Goal: Task Accomplishment & Management: Manage account settings

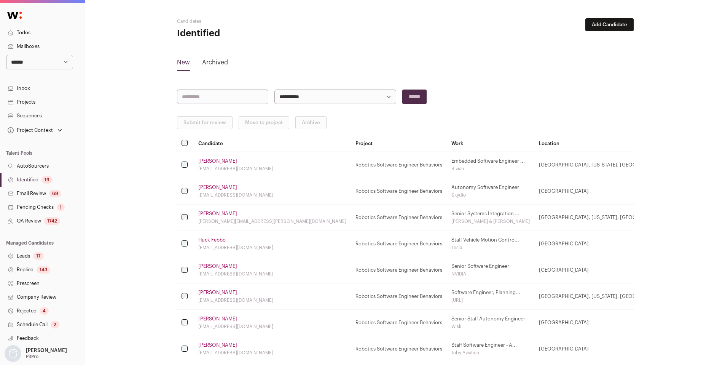
click at [44, 176] on div "19" at bounding box center [47, 180] width 11 height 8
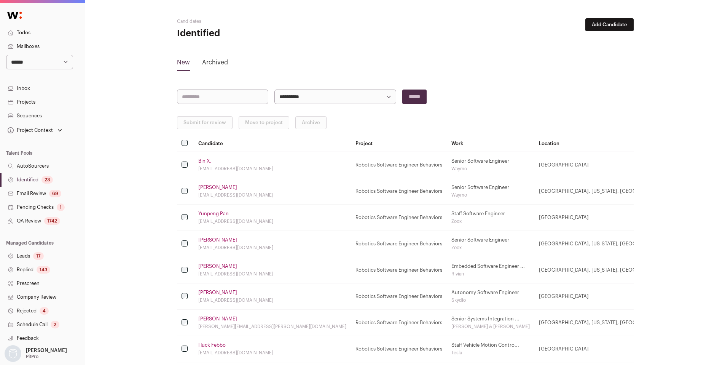
click at [205, 160] on link "Bin X." at bounding box center [204, 161] width 13 height 6
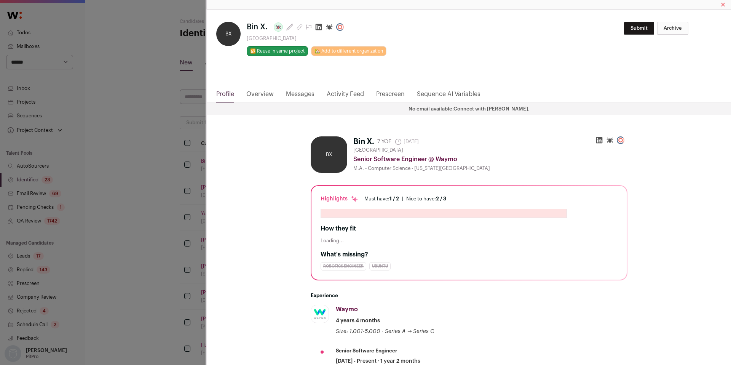
click at [319, 29] on icon "Close modal via background" at bounding box center [319, 27] width 6 height 6
click at [143, 151] on div "**********" at bounding box center [365, 182] width 731 height 365
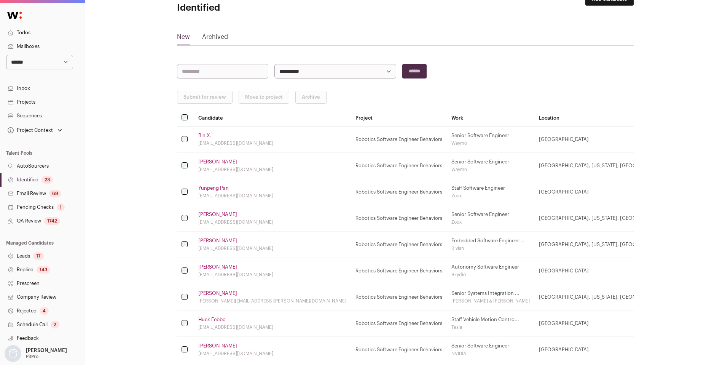
scroll to position [32, 0]
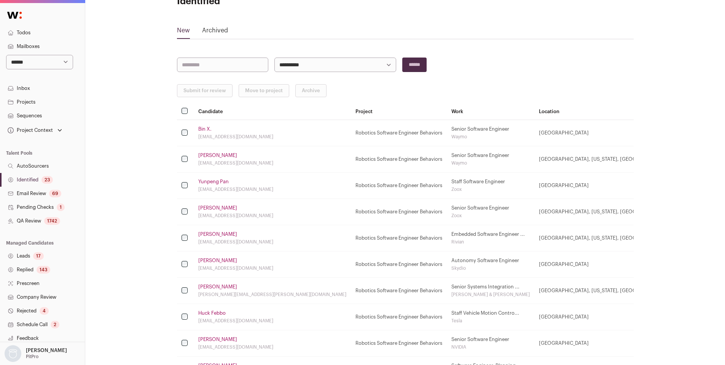
click at [220, 235] on link "[PERSON_NAME]" at bounding box center [217, 234] width 39 height 6
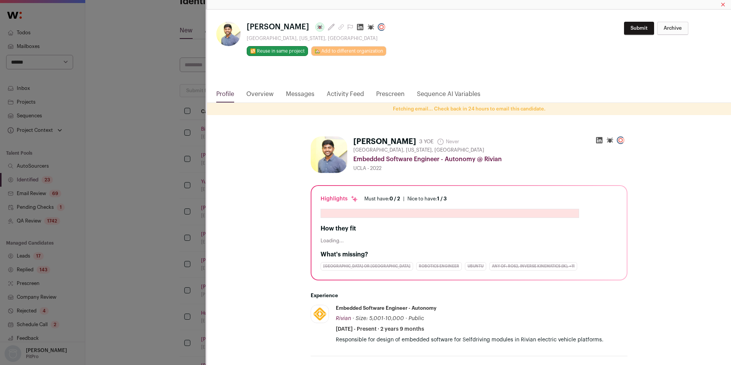
click at [356, 27] on icon "Close modal via background" at bounding box center [360, 27] width 8 height 8
click at [133, 190] on div "[PERSON_NAME] Last update: [DATE] [GEOGRAPHIC_DATA], [US_STATE], [GEOGRAPHIC_DA…" at bounding box center [365, 182] width 731 height 365
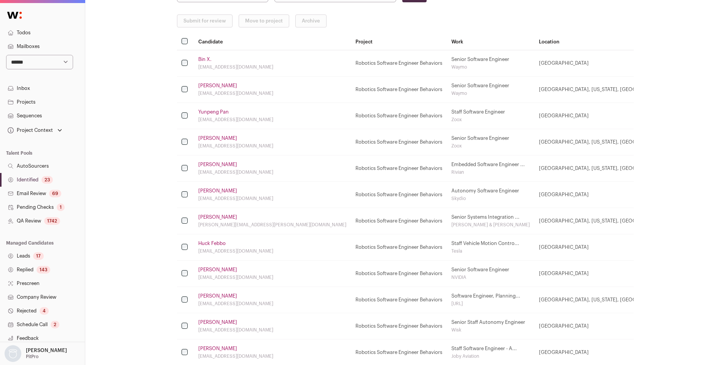
scroll to position [102, 0]
click at [217, 220] on td "[PERSON_NAME] [PERSON_NAME][EMAIL_ADDRESS][PERSON_NAME][DOMAIN_NAME]" at bounding box center [272, 221] width 157 height 26
click at [217, 216] on link "[PERSON_NAME]" at bounding box center [217, 217] width 39 height 6
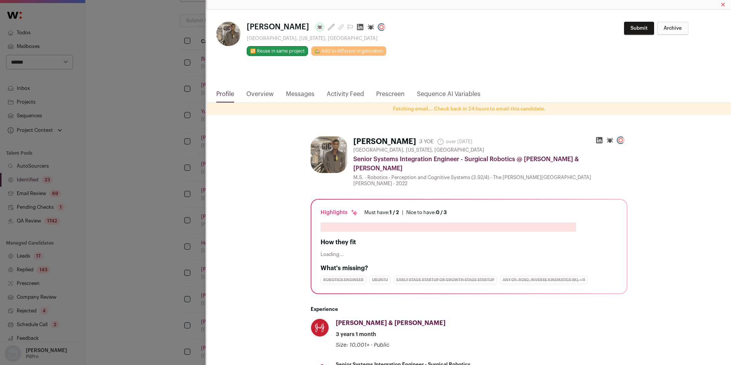
click at [347, 27] on html "**********" at bounding box center [365, 297] width 731 height 799
click at [356, 27] on icon "Close modal via background" at bounding box center [360, 27] width 8 height 8
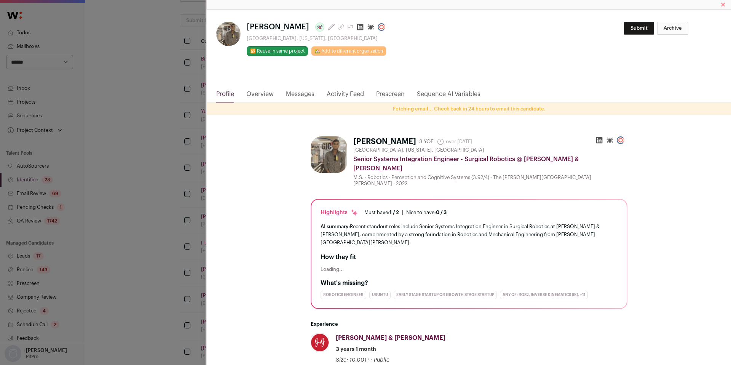
click at [144, 188] on div "[PERSON_NAME] Last update: [DATE] [GEOGRAPHIC_DATA], [US_STATE], [GEOGRAPHIC_DA…" at bounding box center [365, 182] width 731 height 365
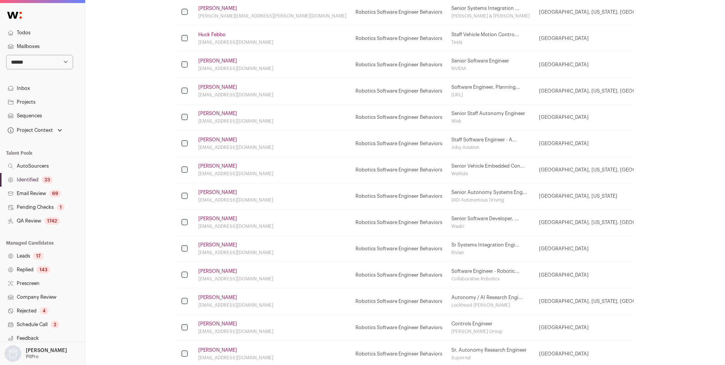
scroll to position [313, 0]
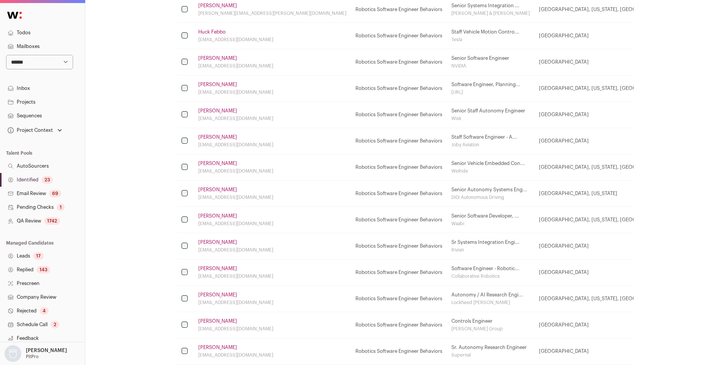
click at [213, 188] on link "[PERSON_NAME]" at bounding box center [217, 190] width 39 height 6
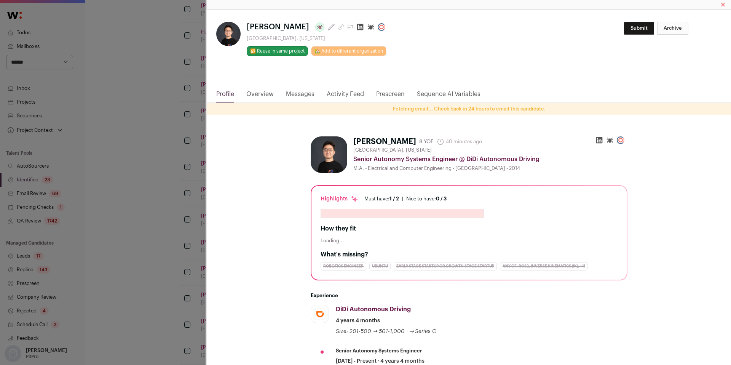
click at [356, 27] on icon "Close modal via background" at bounding box center [360, 27] width 8 height 8
click at [151, 178] on div "**********" at bounding box center [365, 182] width 731 height 365
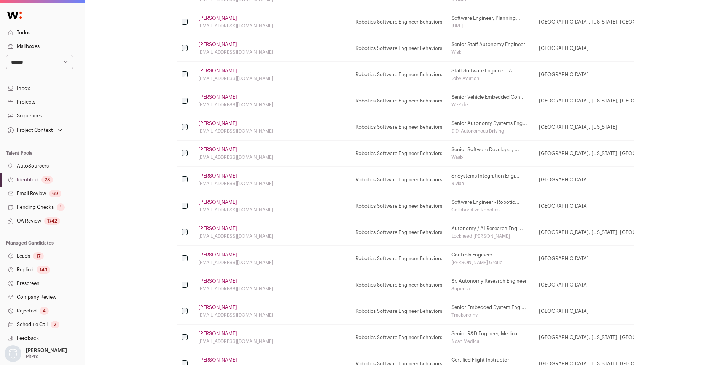
scroll to position [383, 0]
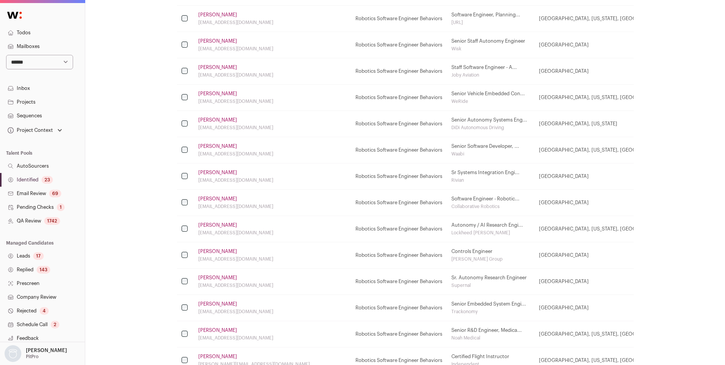
click at [230, 225] on link "[PERSON_NAME]" at bounding box center [217, 225] width 39 height 6
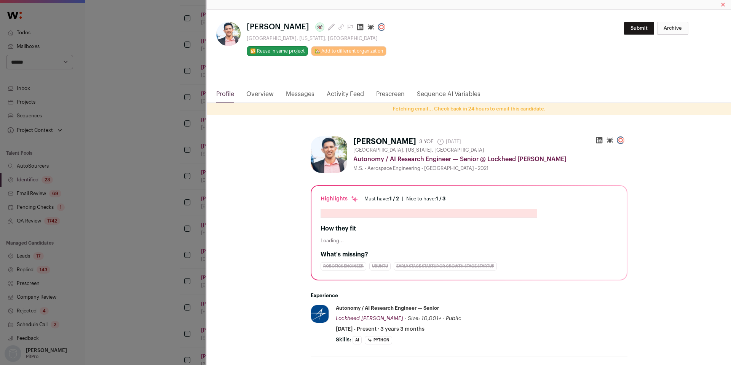
click at [357, 29] on icon "Close modal via background" at bounding box center [360, 27] width 6 height 6
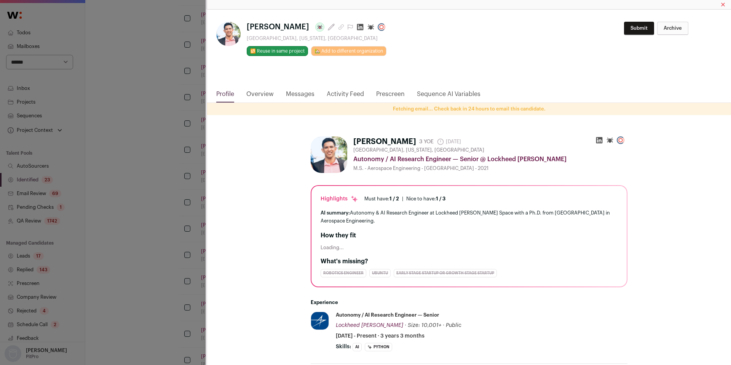
click at [147, 174] on div "[PERSON_NAME] Last update: [DATE] [GEOGRAPHIC_DATA], [US_STATE], [GEOGRAPHIC_DA…" at bounding box center [365, 182] width 731 height 365
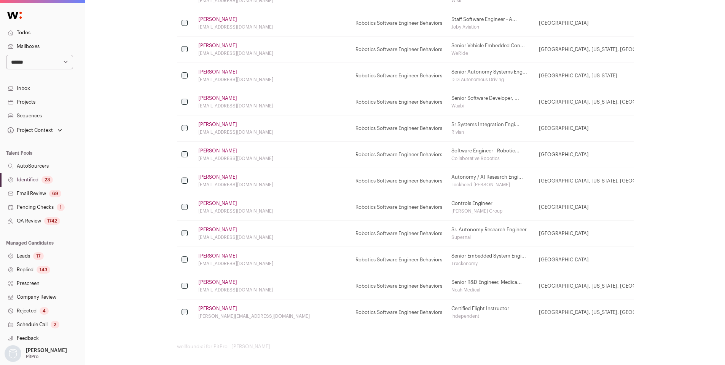
scroll to position [434, 0]
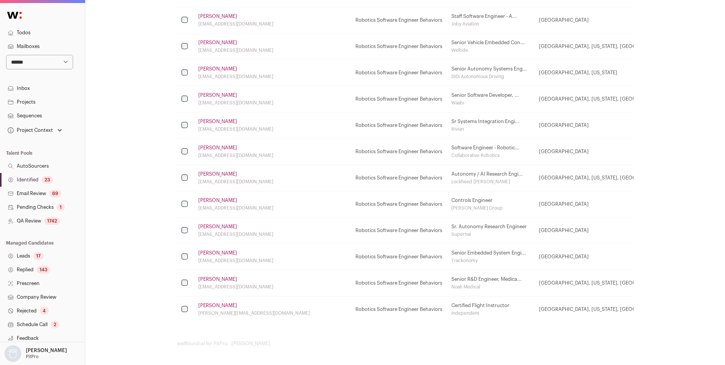
click at [203, 276] on link "[PERSON_NAME]" at bounding box center [217, 279] width 39 height 6
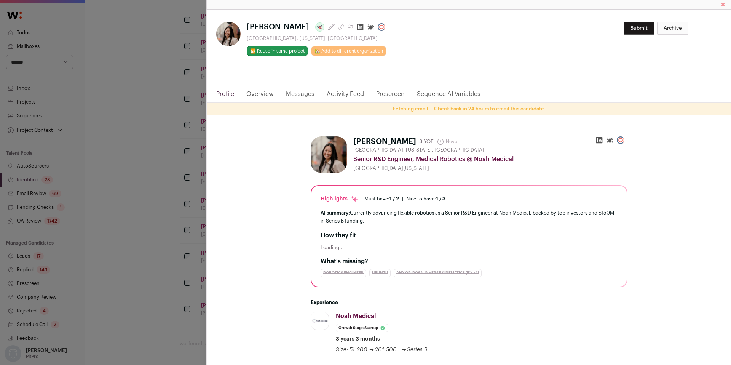
click at [356, 29] on icon "Close modal via background" at bounding box center [360, 27] width 8 height 8
click at [174, 169] on div "**********" at bounding box center [365, 182] width 731 height 365
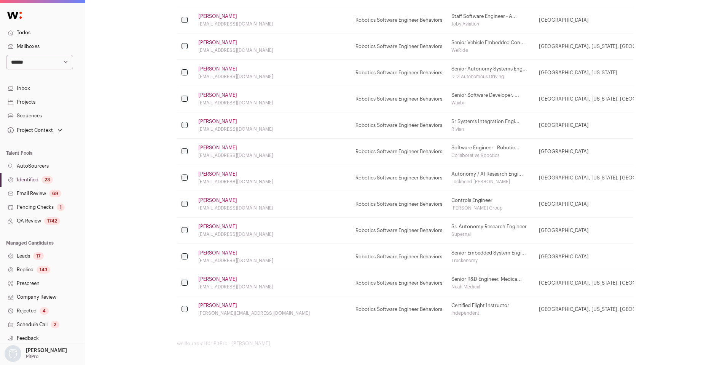
click at [222, 302] on link "[PERSON_NAME]" at bounding box center [217, 305] width 39 height 6
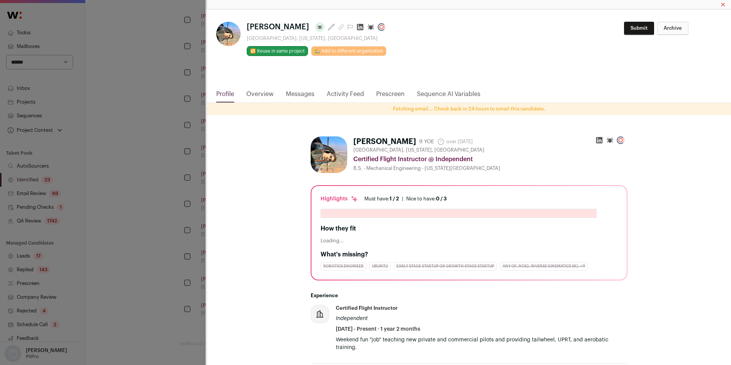
click at [363, 27] on icon "Close modal via background" at bounding box center [360, 27] width 8 height 8
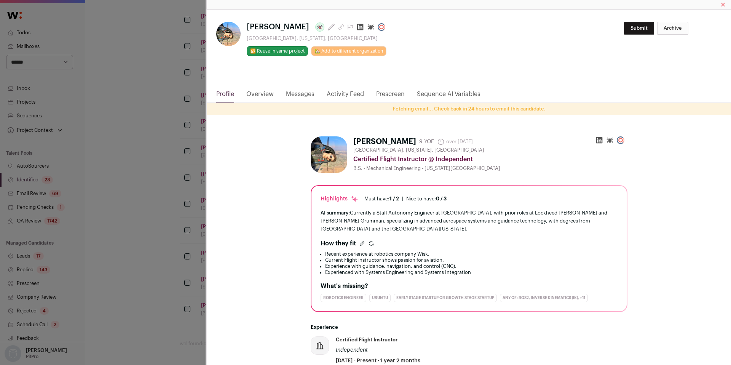
click at [118, 146] on div "[PERSON_NAME] Last update: [DATE] [GEOGRAPHIC_DATA], [US_STATE], [GEOGRAPHIC_DA…" at bounding box center [365, 182] width 731 height 365
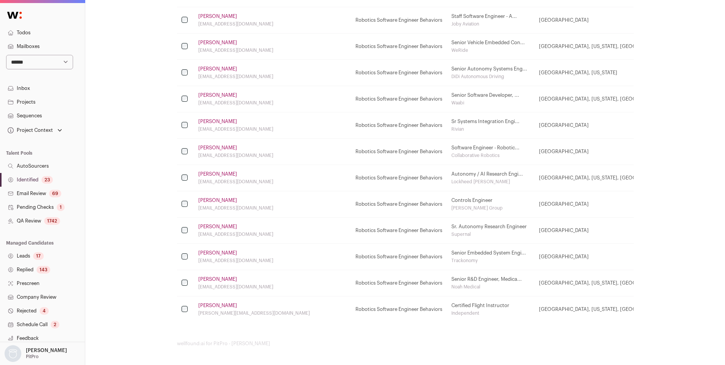
click at [44, 170] on link "AutoSourcers" at bounding box center [42, 166] width 85 height 14
click at [43, 181] on div "23" at bounding box center [47, 180] width 11 height 8
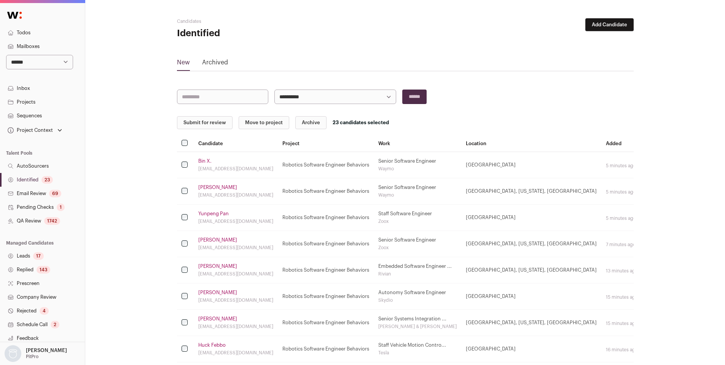
click at [200, 117] on button "Submit for review" at bounding box center [205, 122] width 56 height 13
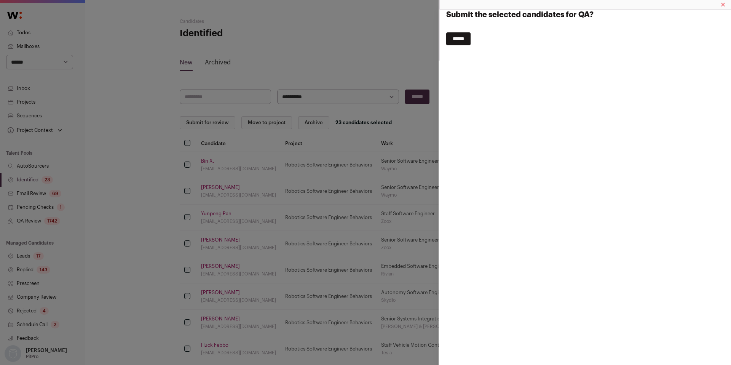
click at [457, 38] on input "******" at bounding box center [458, 38] width 24 height 13
